Goal: Task Accomplishment & Management: Use online tool/utility

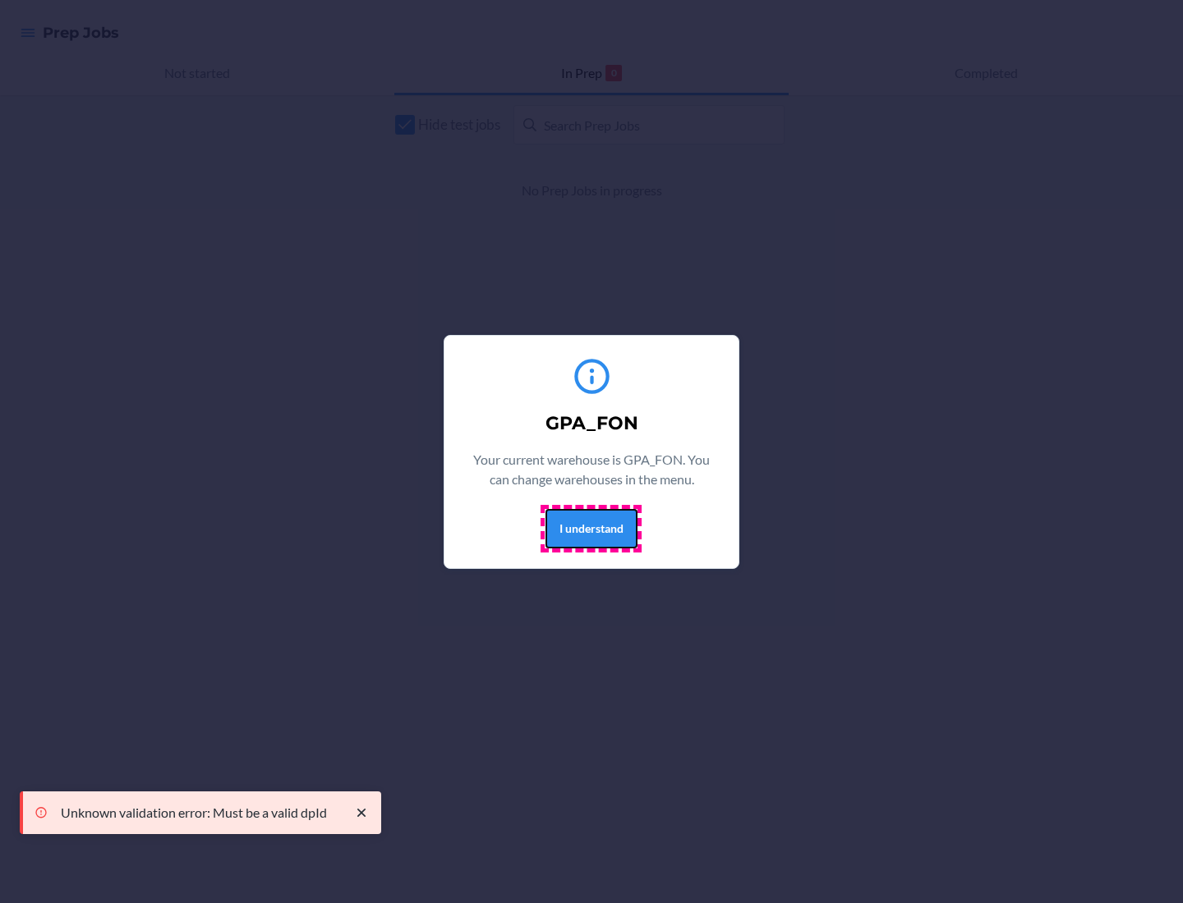
click at [591, 528] on button "I understand" at bounding box center [591, 528] width 92 height 39
